Goal: Transaction & Acquisition: Download file/media

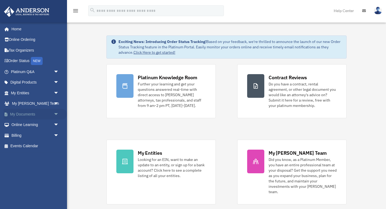
click at [26, 113] on link "My Documents arrow_drop_down" at bounding box center [35, 114] width 63 height 11
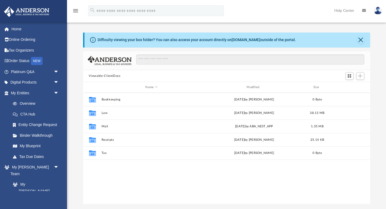
scroll to position [122, 287]
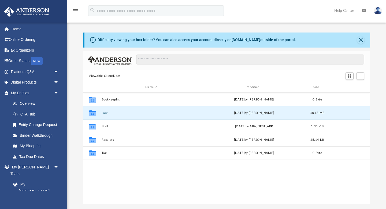
click at [104, 113] on button "Law" at bounding box center [151, 112] width 100 height 3
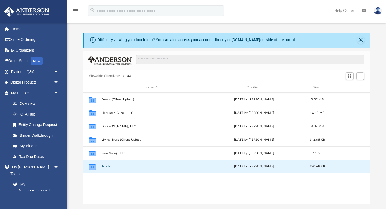
click at [107, 165] on button "Trusts" at bounding box center [151, 166] width 100 height 3
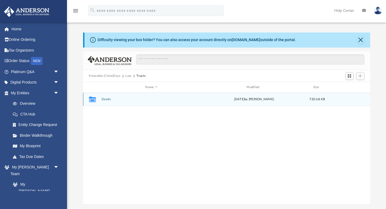
click at [106, 100] on button "Deeds" at bounding box center [151, 99] width 100 height 3
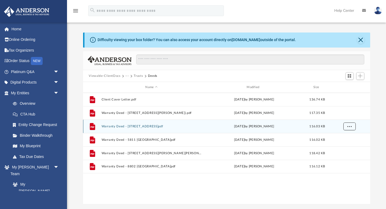
click at [350, 127] on span "More options" at bounding box center [349, 126] width 4 height 3
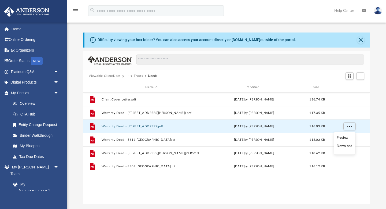
click at [343, 145] on li "Download" at bounding box center [345, 146] width 16 height 6
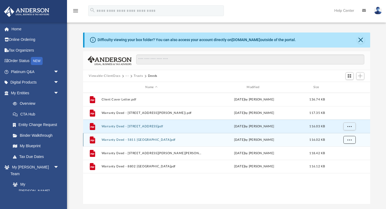
click at [350, 139] on span "More options" at bounding box center [349, 139] width 4 height 3
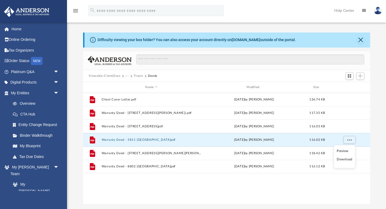
click at [344, 159] on li "Download" at bounding box center [345, 159] width 16 height 6
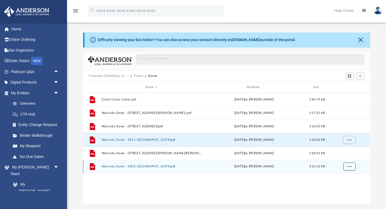
click at [350, 167] on span "More options" at bounding box center [349, 166] width 4 height 3
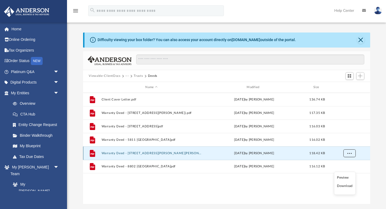
click at [350, 152] on span "More options" at bounding box center [349, 153] width 4 height 3
click at [342, 172] on li "Download" at bounding box center [345, 173] width 16 height 6
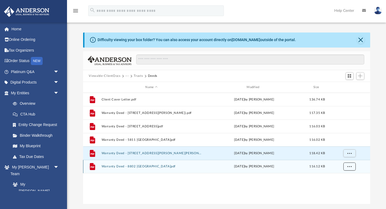
click at [350, 166] on span "More options" at bounding box center [349, 166] width 4 height 3
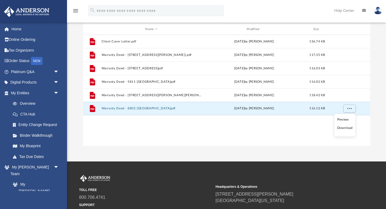
scroll to position [59, 0]
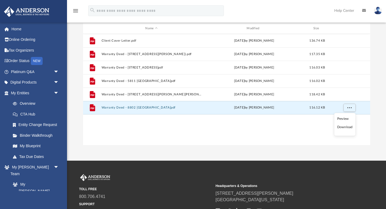
click at [345, 127] on li "Download" at bounding box center [345, 127] width 16 height 6
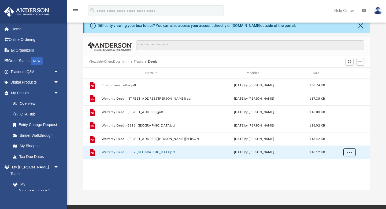
scroll to position [0, 0]
